Goal: Navigation & Orientation: Go to known website

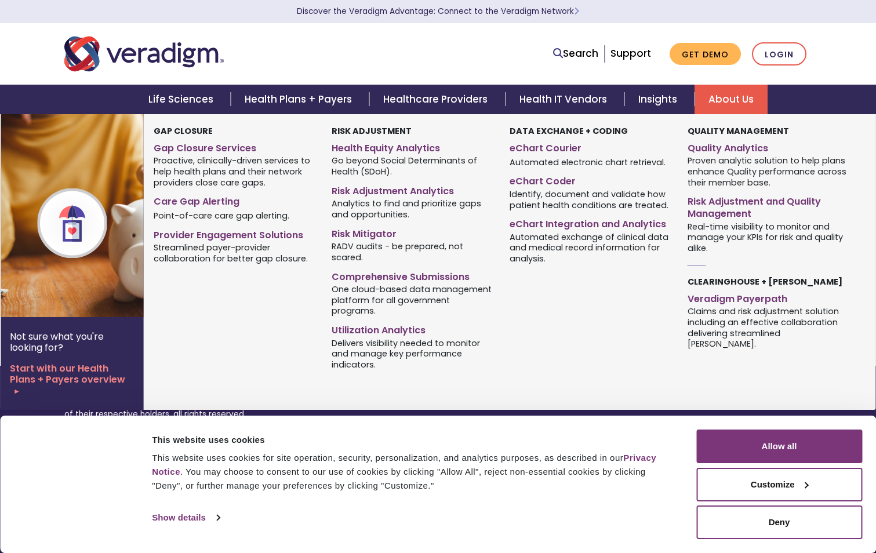
scroll to position [494, 0]
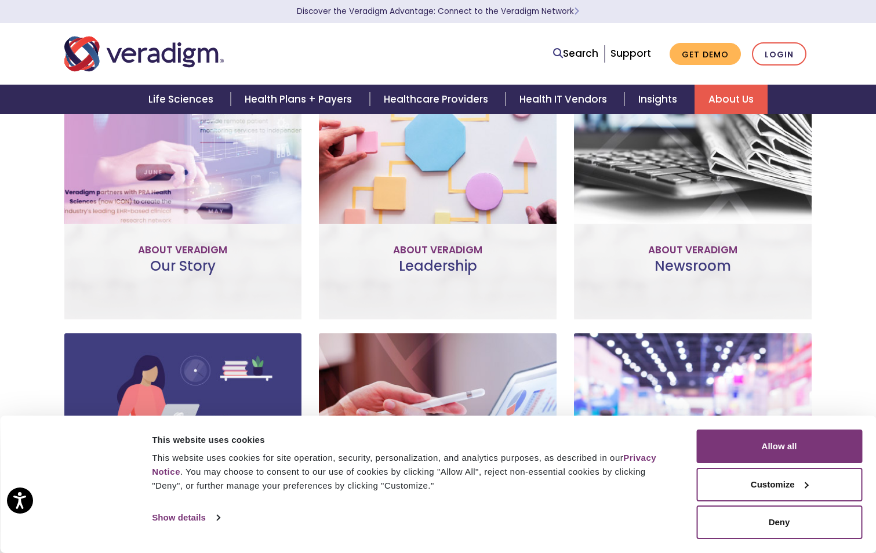
click at [123, 50] on img "Veradigm logo" at bounding box center [143, 54] width 159 height 38
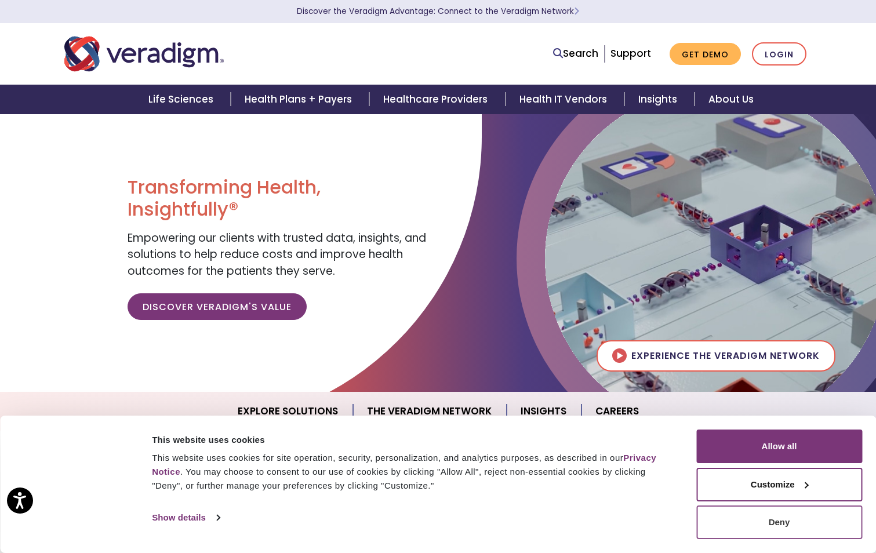
click at [791, 526] on button "Deny" at bounding box center [779, 522] width 166 height 34
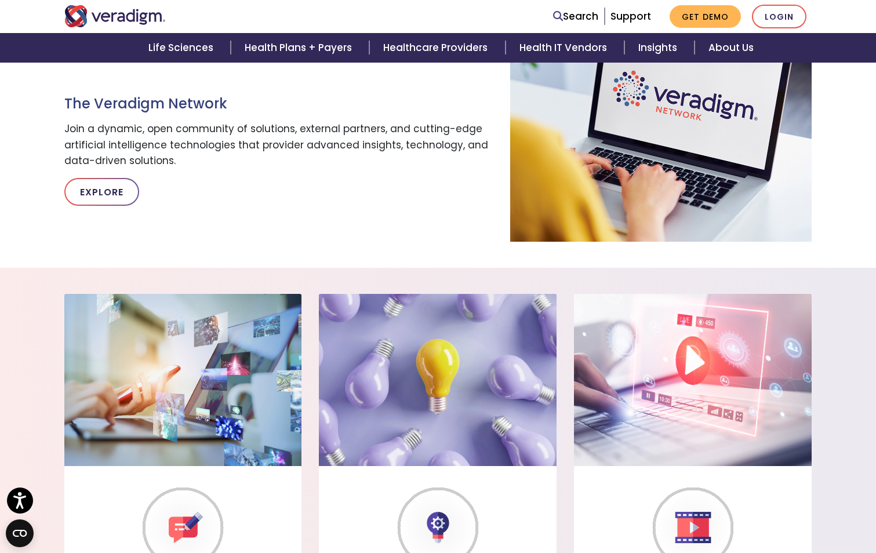
scroll to position [695, 0]
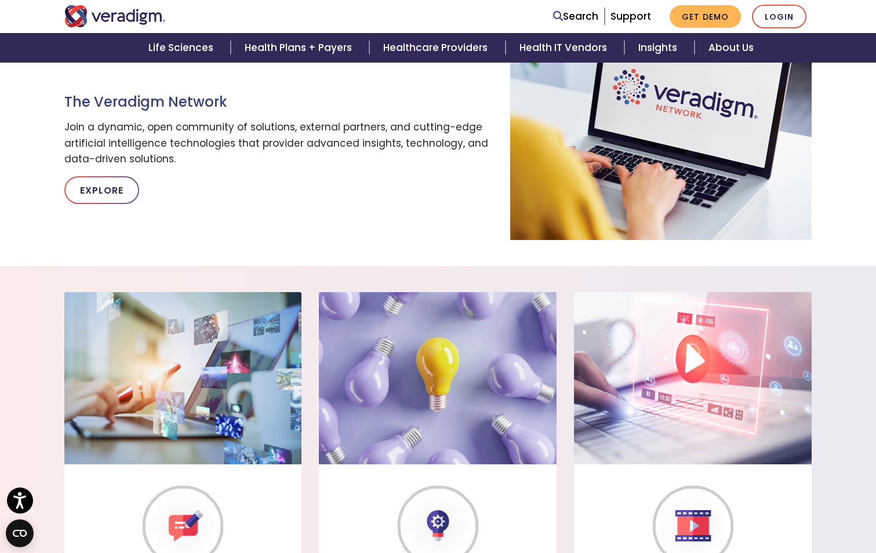
click at [109, 12] on img "Veradigm logo" at bounding box center [114, 16] width 101 height 22
